Goal: Transaction & Acquisition: Purchase product/service

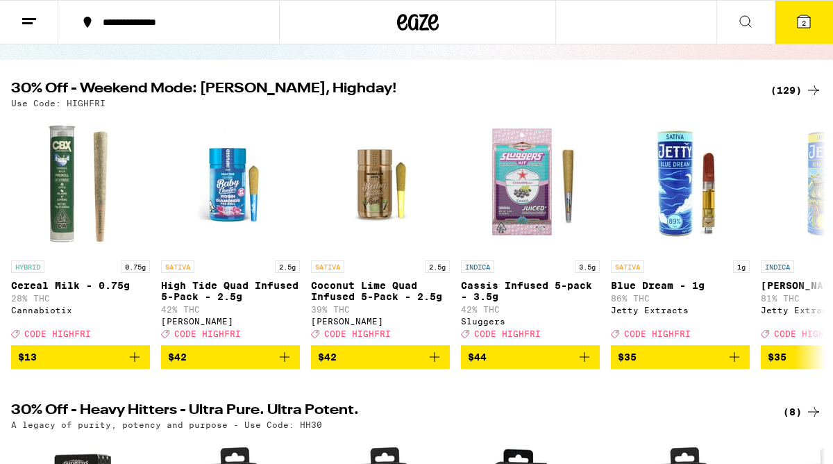
scroll to position [139, 0]
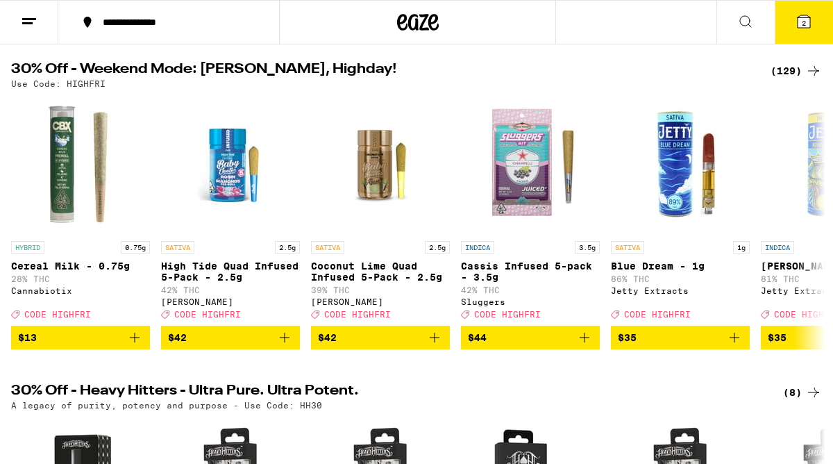
click at [793, 74] on div "(129)" at bounding box center [795, 70] width 51 height 17
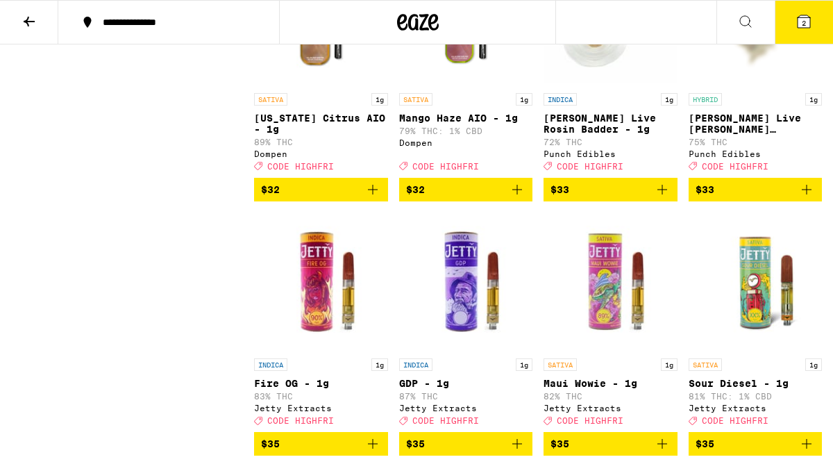
scroll to position [6886, 0]
